Goal: Information Seeking & Learning: Learn about a topic

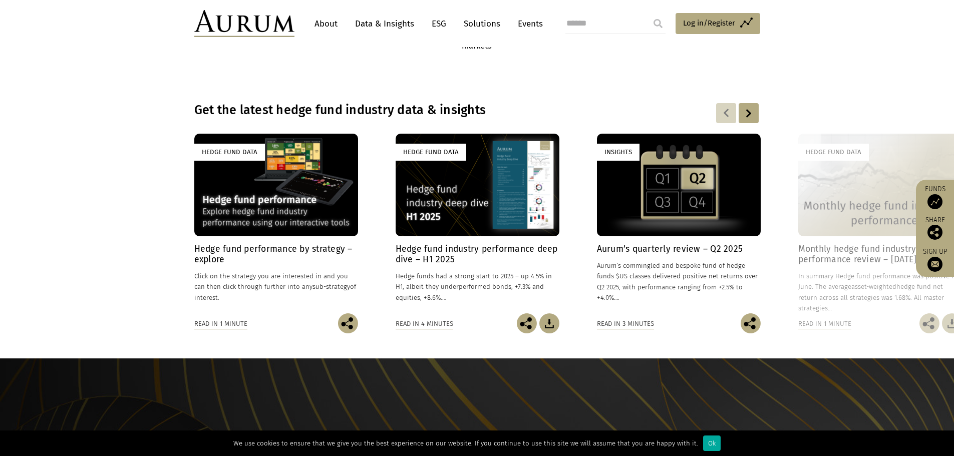
scroll to position [701, 0]
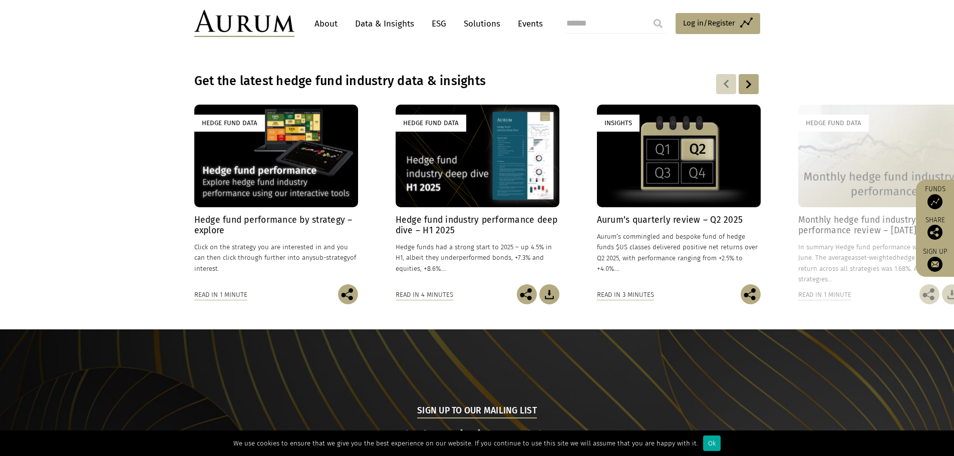
click at [329, 21] on link "About" at bounding box center [326, 24] width 33 height 19
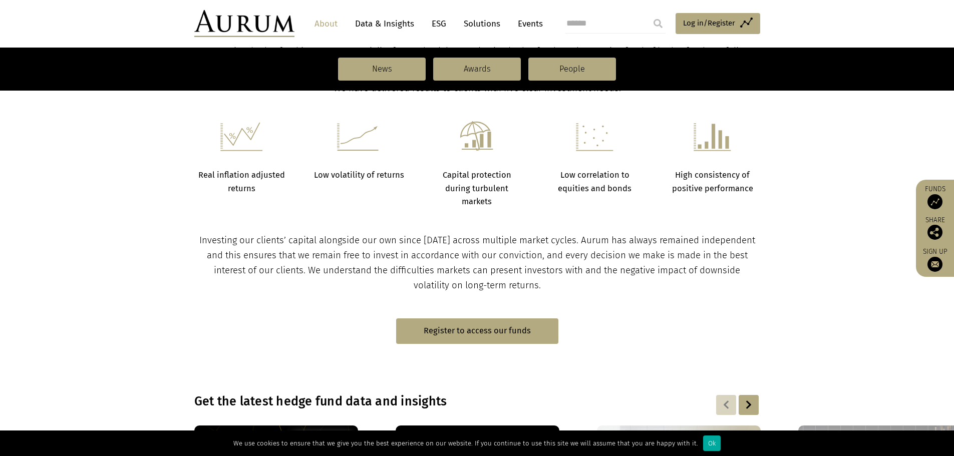
scroll to position [250, 0]
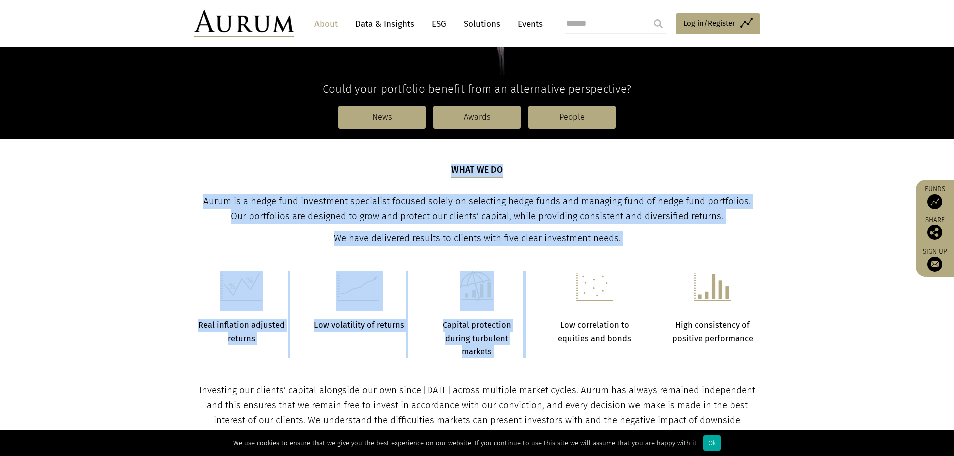
drag, startPoint x: 191, startPoint y: 199, endPoint x: 639, endPoint y: 248, distance: 450.6
click at [639, 248] on main "About Aurum Positively different Could your portfolio benefit from an alternati…" at bounding box center [477, 463] width 954 height 1297
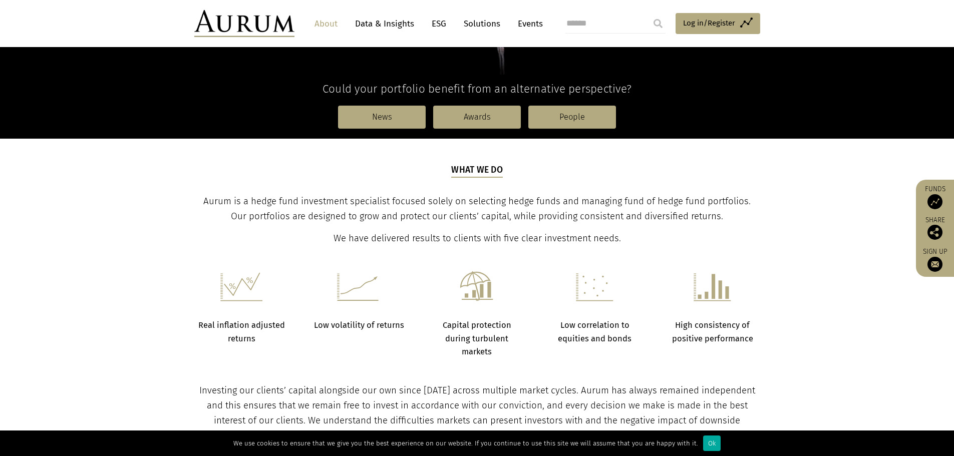
click at [639, 248] on section "Real inflation adjusted returns Low volatility of returns Capital protection du…" at bounding box center [477, 302] width 954 height 112
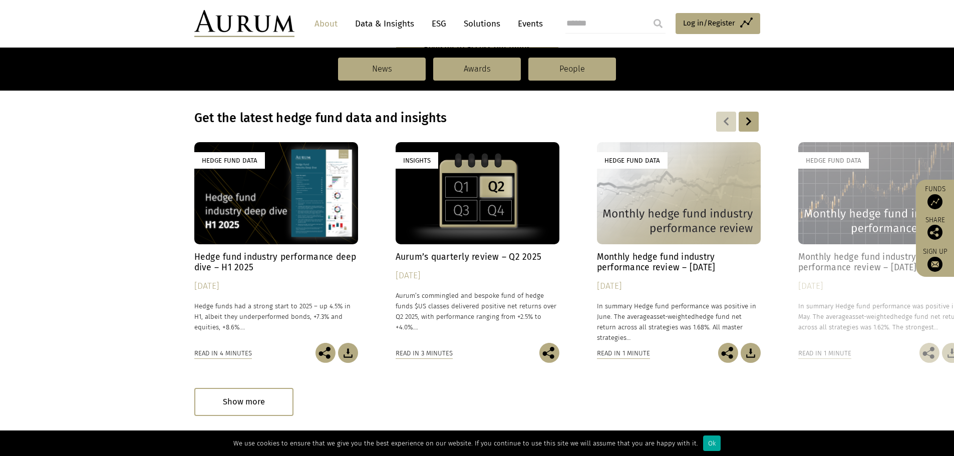
scroll to position [701, 0]
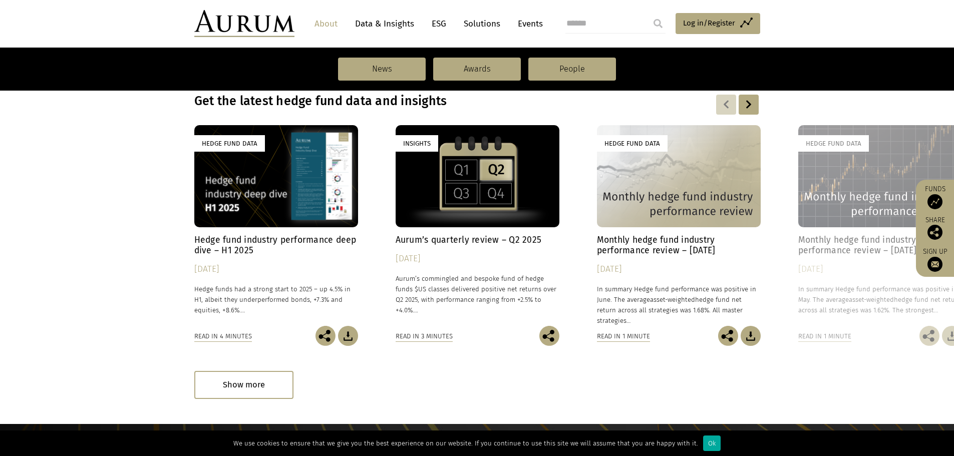
click at [344, 339] on img at bounding box center [348, 336] width 20 height 20
click at [213, 336] on div "Read in 4 minutes" at bounding box center [223, 336] width 58 height 11
click at [486, 181] on div "Insights" at bounding box center [478, 176] width 164 height 102
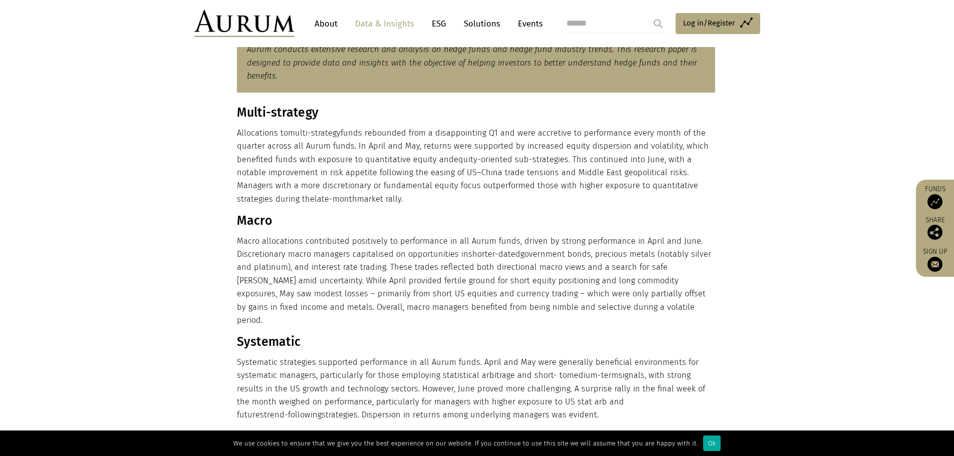
scroll to position [451, 0]
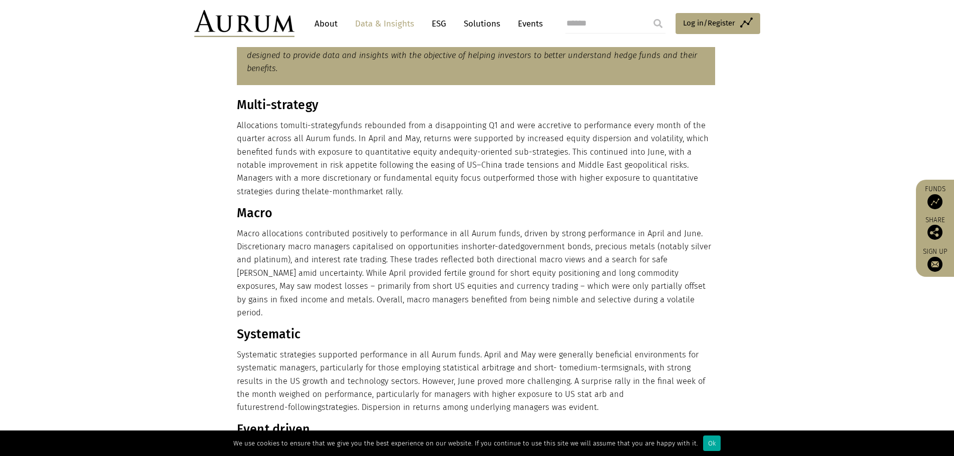
click at [467, 273] on p "Macro allocations contributed positively to performance in all Aurum funds, dri…" at bounding box center [476, 273] width 478 height 93
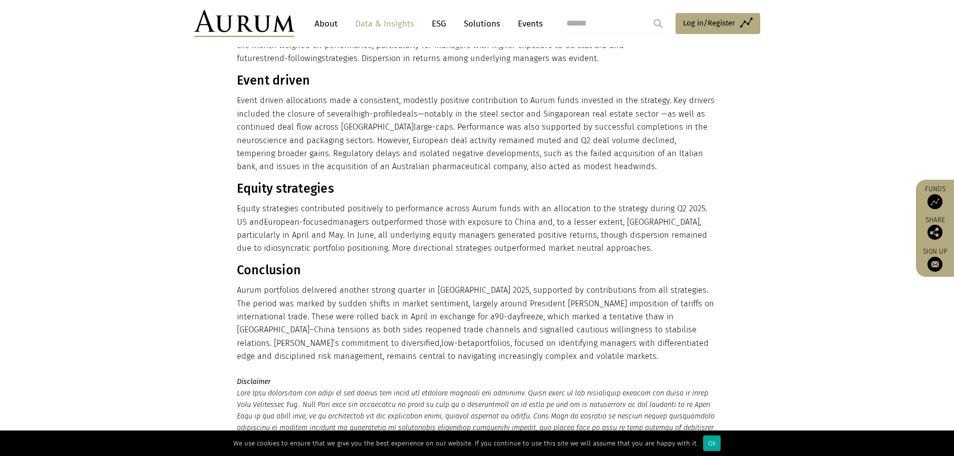
scroll to position [802, 0]
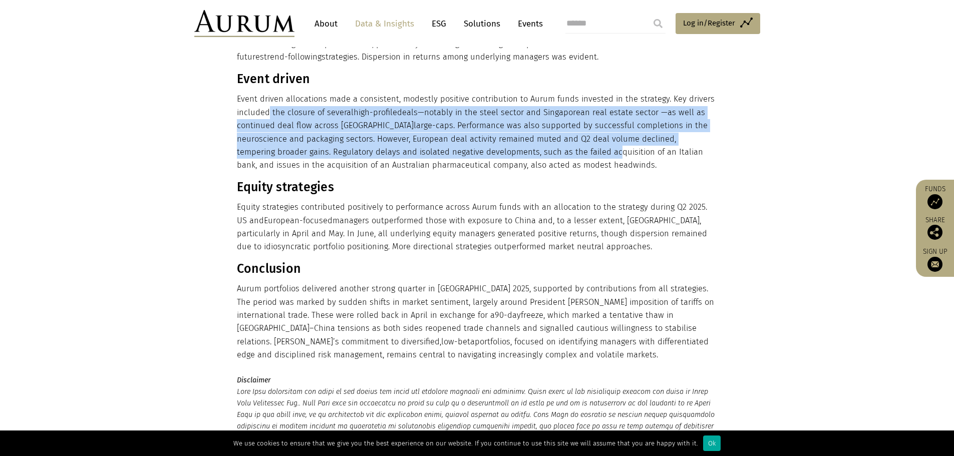
drag, startPoint x: 280, startPoint y: 98, endPoint x: 541, endPoint y: 153, distance: 266.3
click at [533, 149] on p "Event driven allocations made a consistent, modestly positive contribution to A…" at bounding box center [476, 132] width 478 height 79
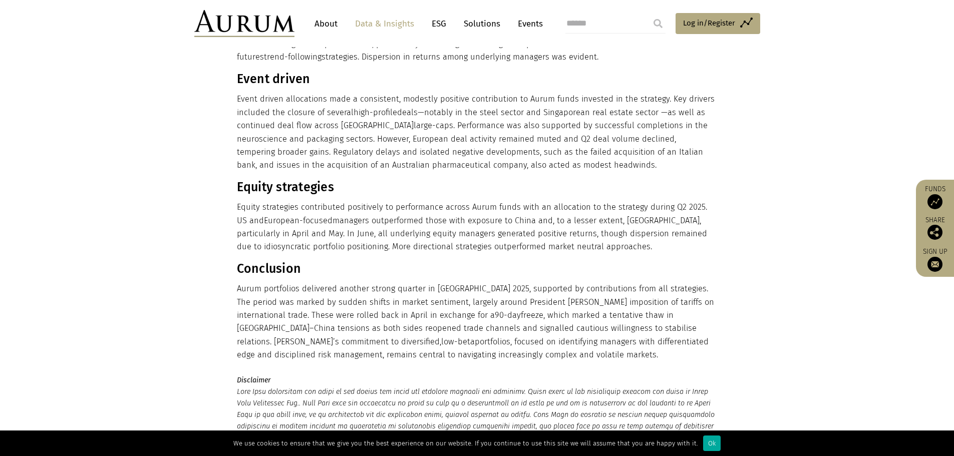
click at [541, 153] on p "Event driven allocations made a consistent, modestly positive contribution to A…" at bounding box center [476, 132] width 478 height 79
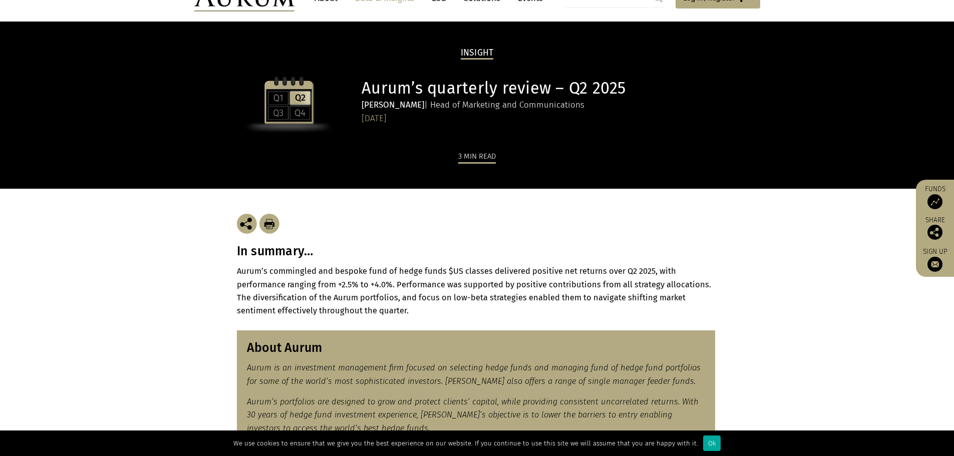
scroll to position [0, 0]
